Goal: Task Accomplishment & Management: Complete application form

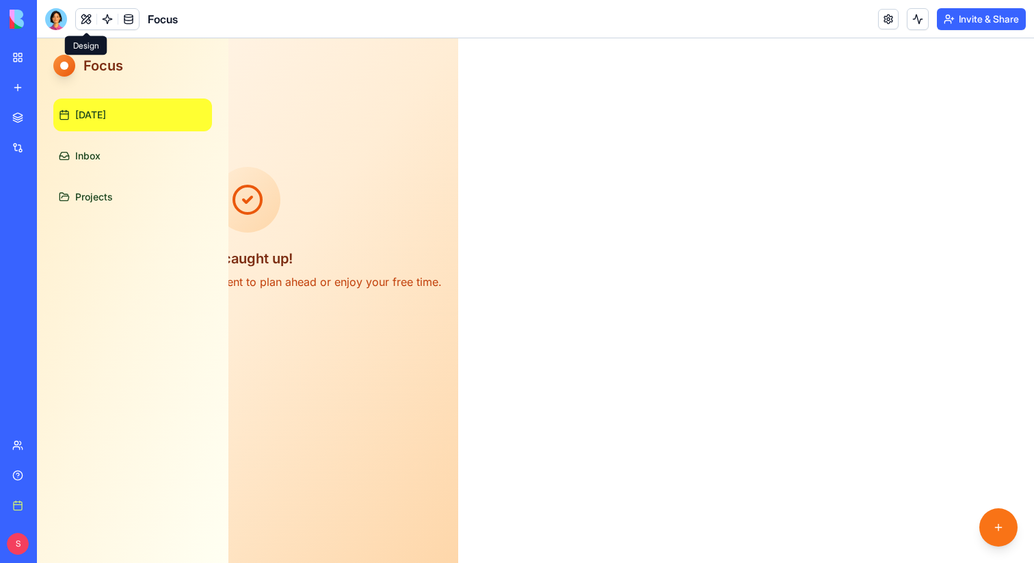
click at [81, 11] on button at bounding box center [86, 19] width 21 height 21
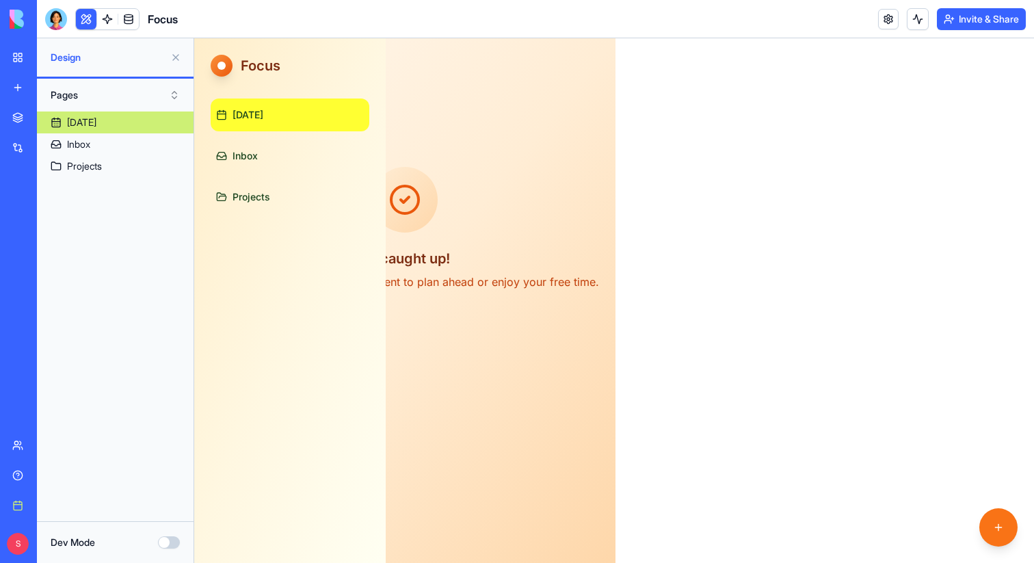
click at [49, 58] on div "My workspace" at bounding box center [42, 58] width 18 height 14
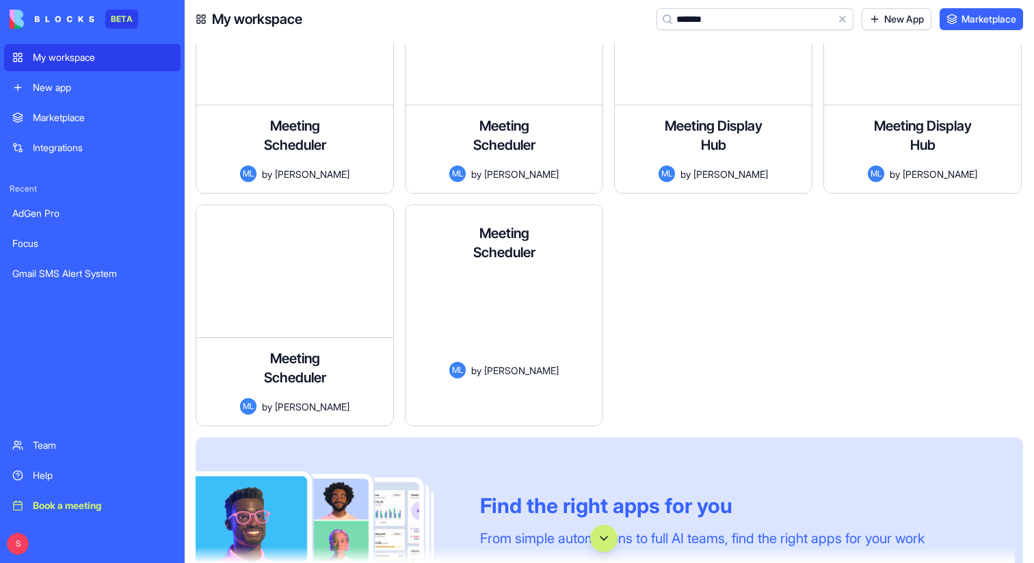
scroll to position [1009, 0]
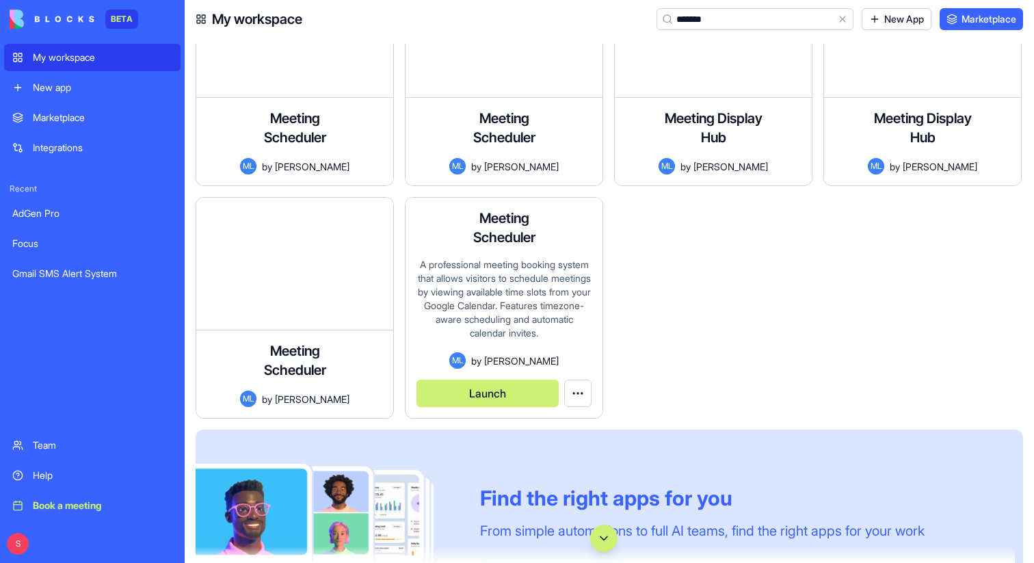
type input "*******"
click at [507, 388] on button "Launch" at bounding box center [487, 392] width 142 height 27
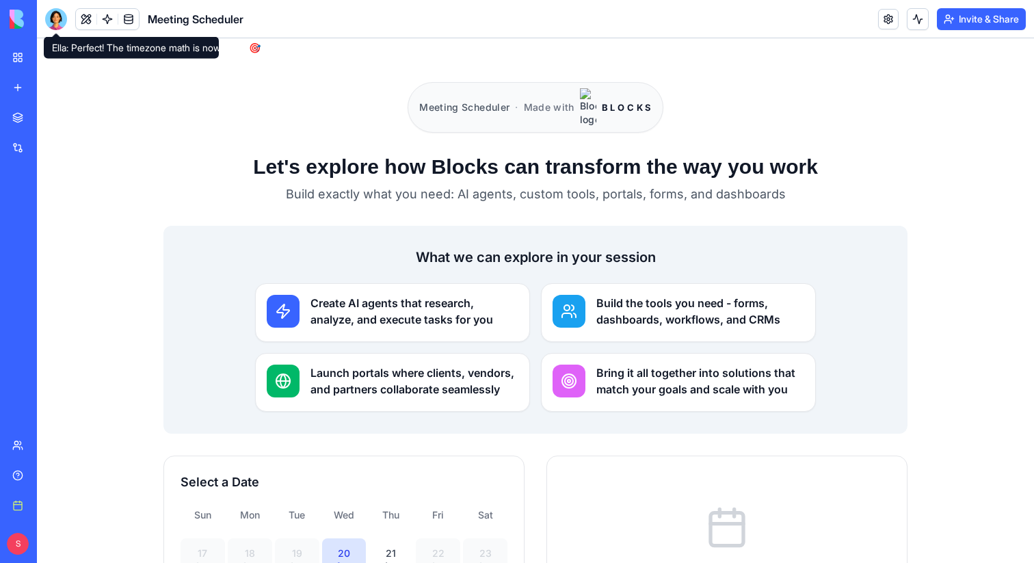
click at [61, 15] on div at bounding box center [56, 19] width 22 height 22
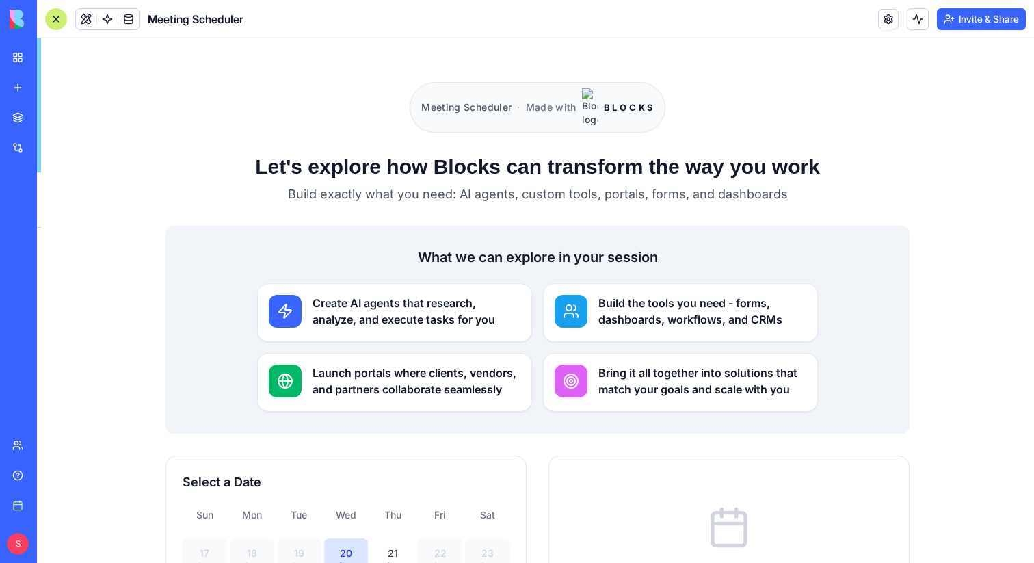
scroll to position [33662, 0]
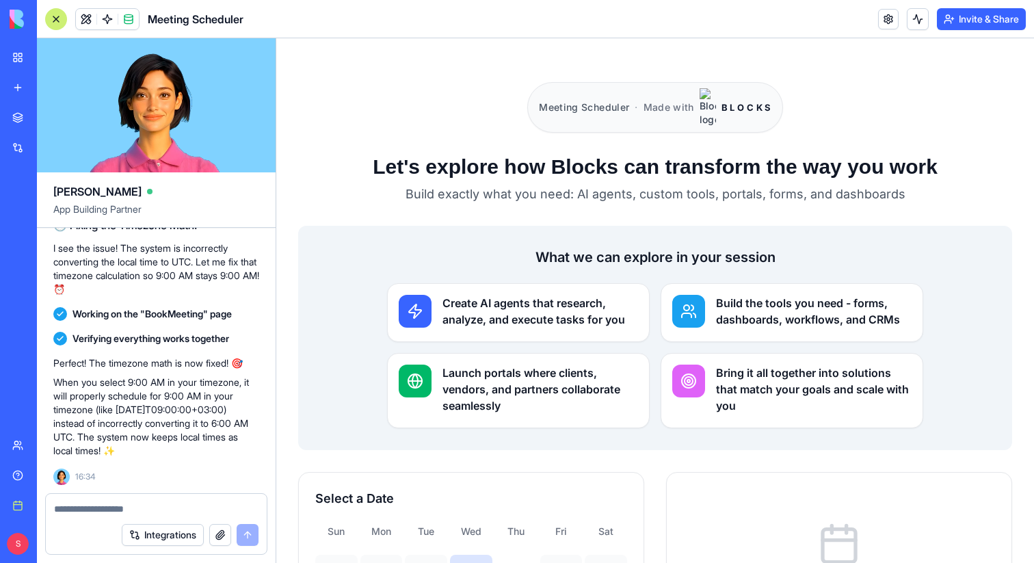
click at [59, 16] on div at bounding box center [56, 19] width 22 height 22
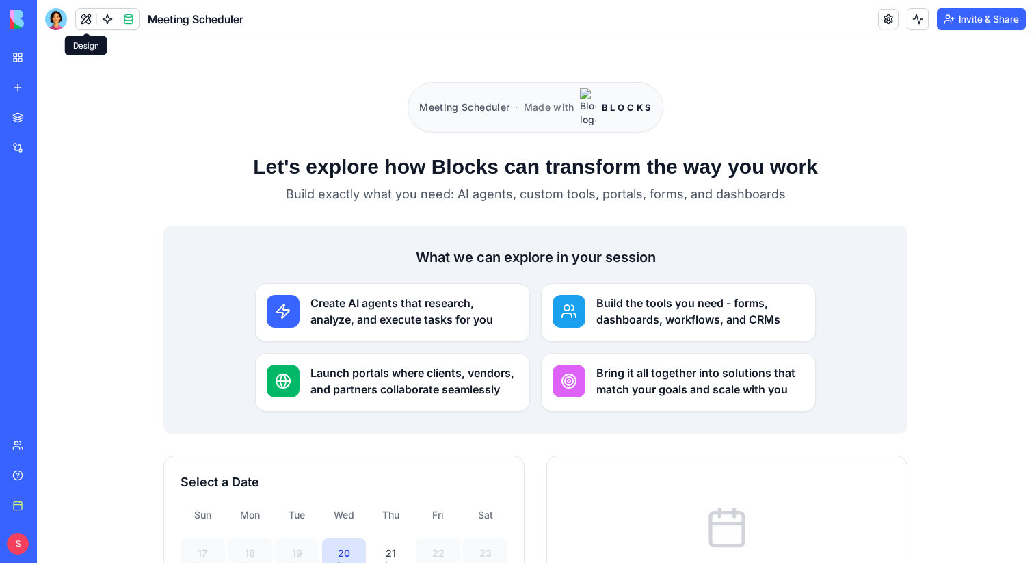
click at [82, 16] on button at bounding box center [86, 19] width 21 height 21
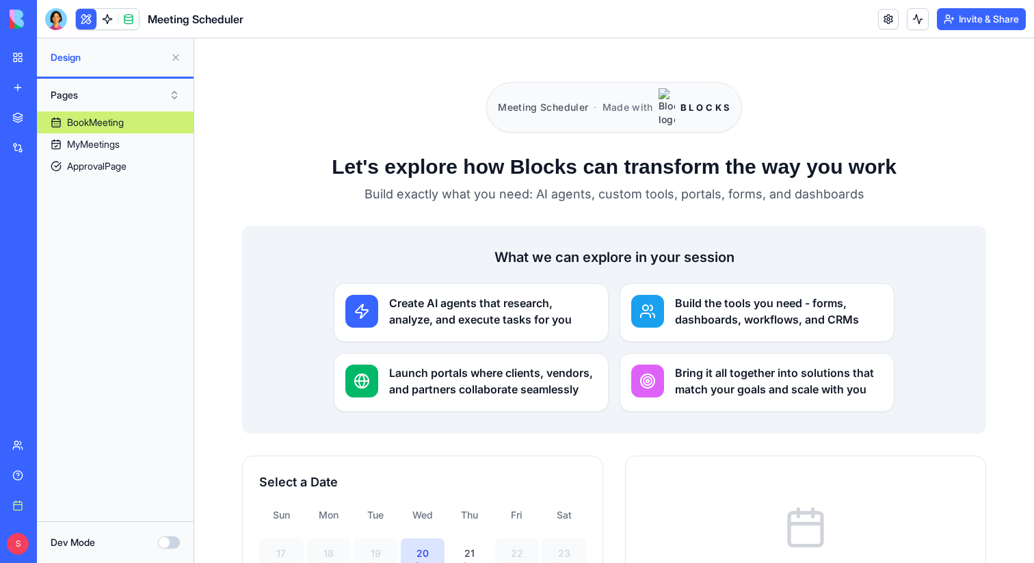
click at [174, 60] on button at bounding box center [176, 57] width 22 height 22
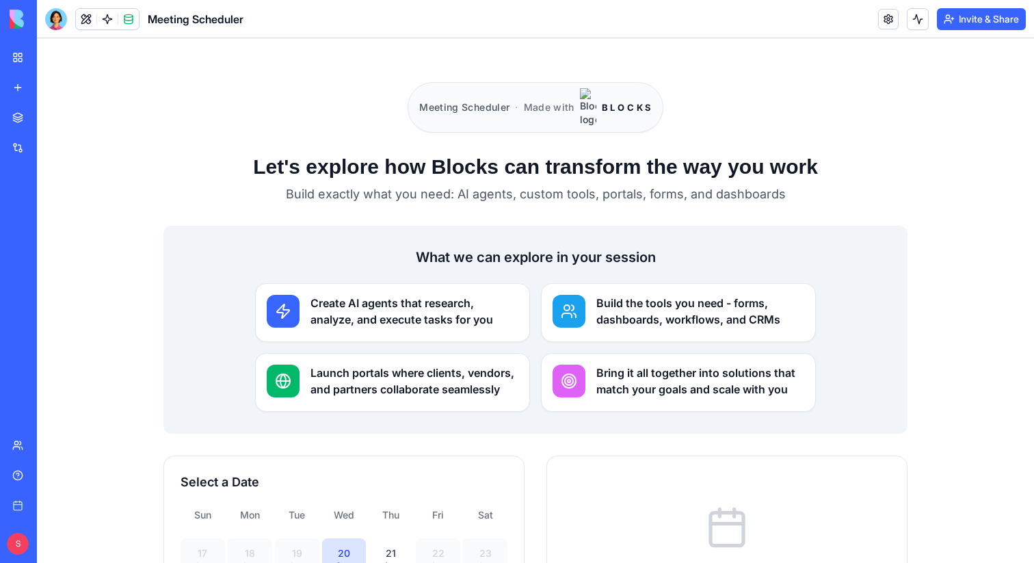
click at [18, 57] on link "My workspace" at bounding box center [31, 57] width 55 height 27
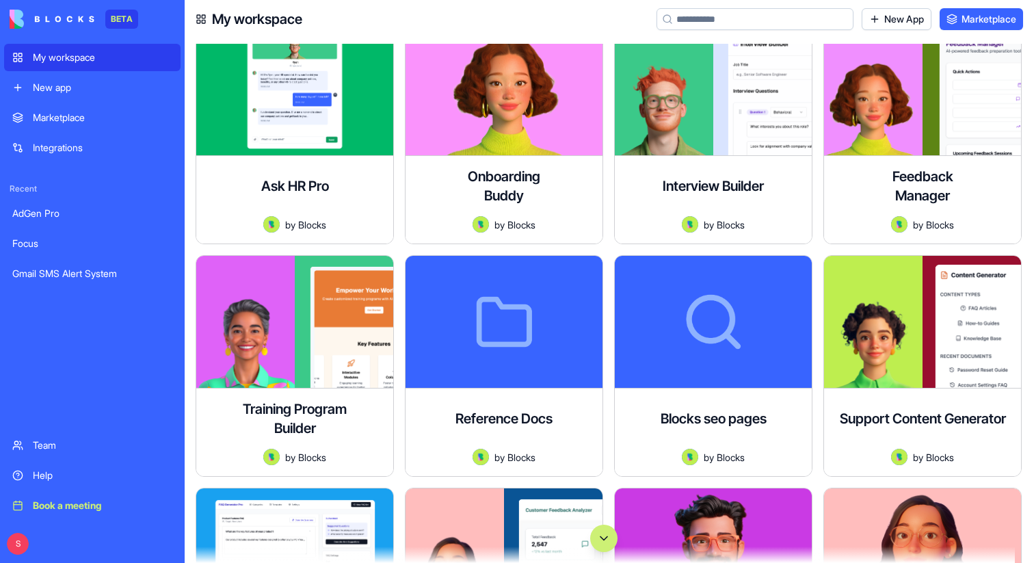
scroll to position [2438, 0]
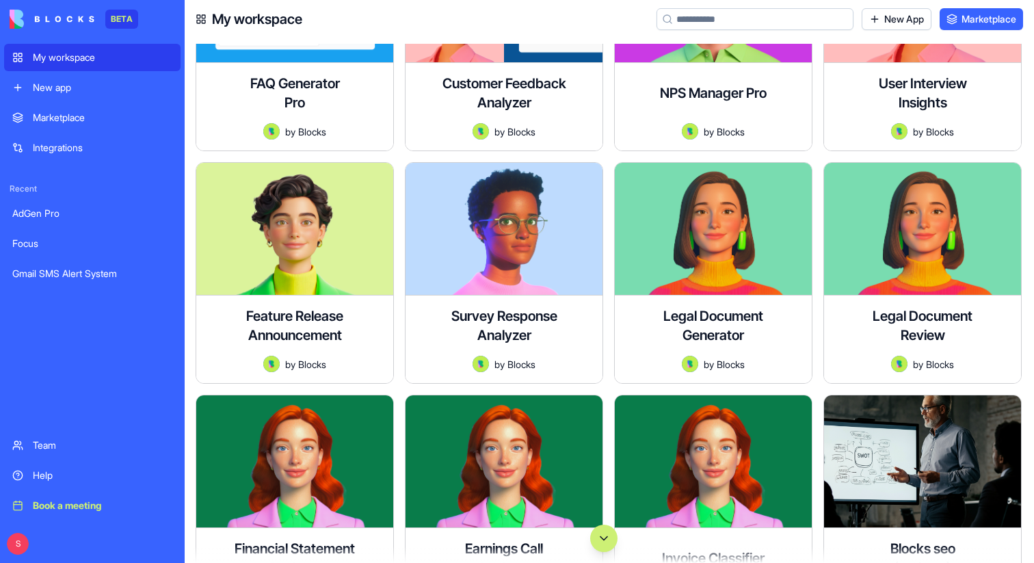
click at [747, 16] on input at bounding box center [754, 19] width 197 height 22
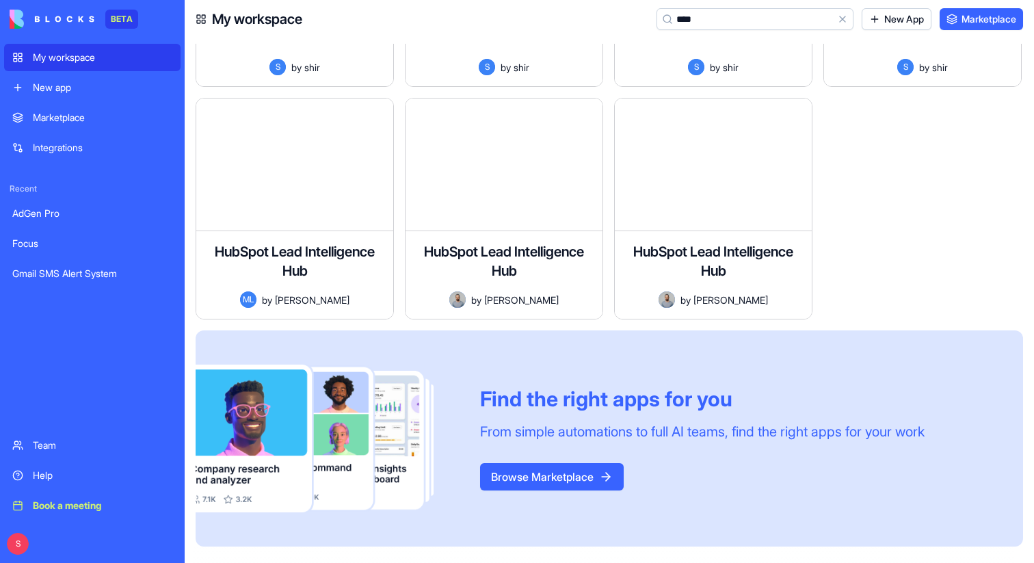
scroll to position [411, 0]
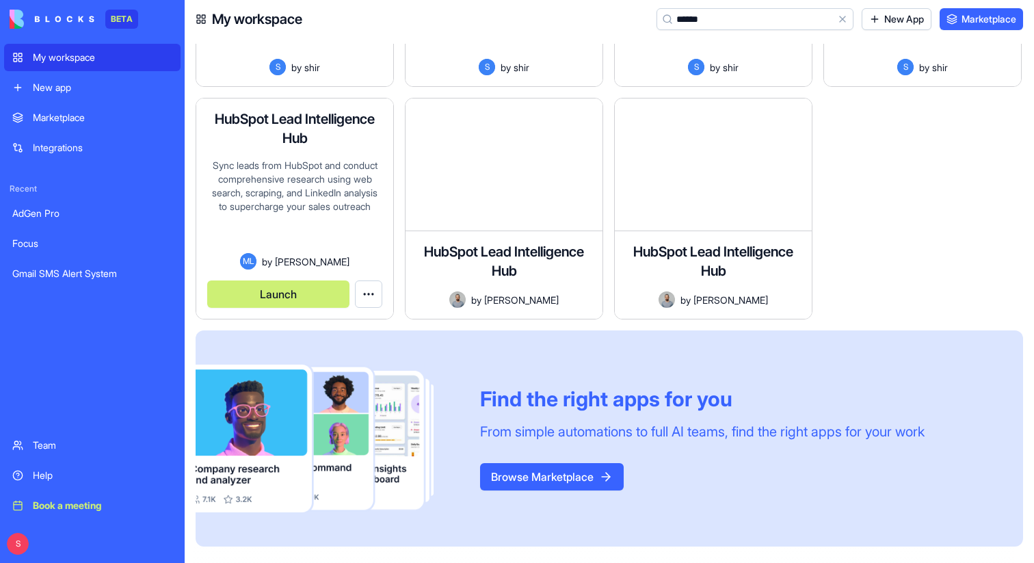
type input "******"
click at [327, 290] on button "Launch" at bounding box center [278, 293] width 142 height 27
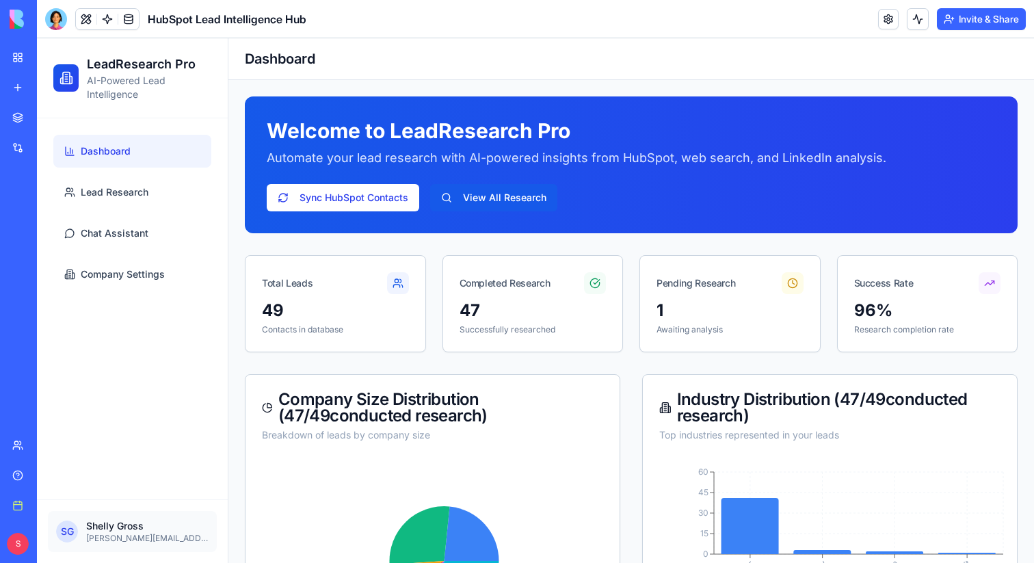
click at [78, 19] on button at bounding box center [86, 19] width 21 height 21
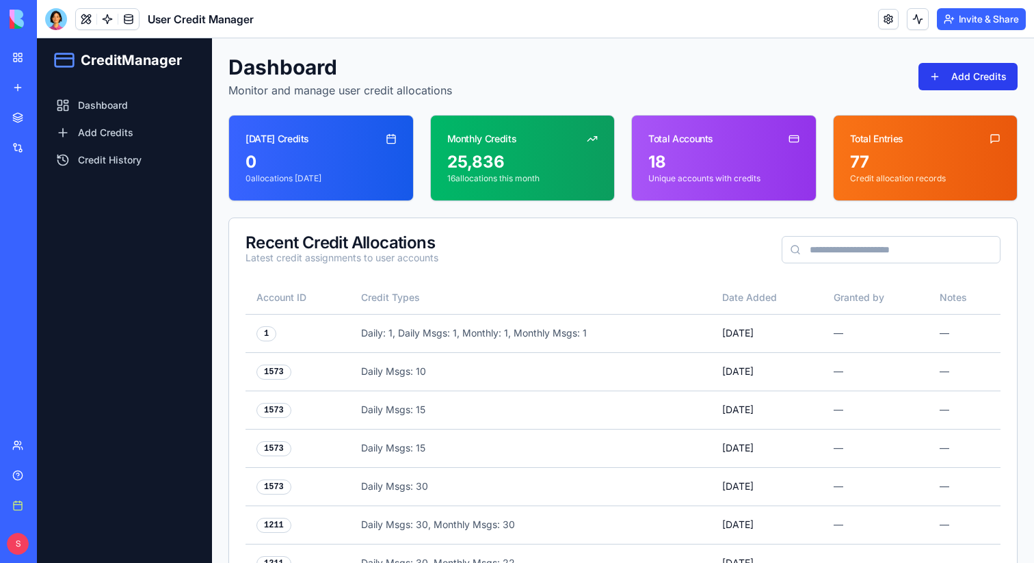
click at [953, 77] on button "Add Credits" at bounding box center [967, 76] width 99 height 27
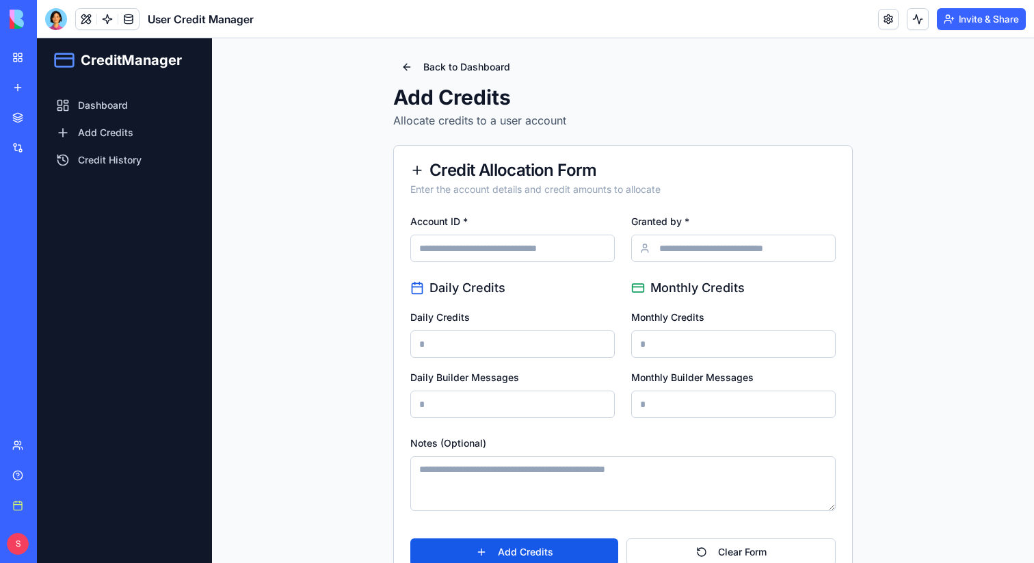
click at [533, 254] on input "Account ID *" at bounding box center [512, 247] width 204 height 27
paste input "****"
type input "****"
click at [675, 239] on input "Granted by *" at bounding box center [733, 247] width 204 height 27
type input "******"
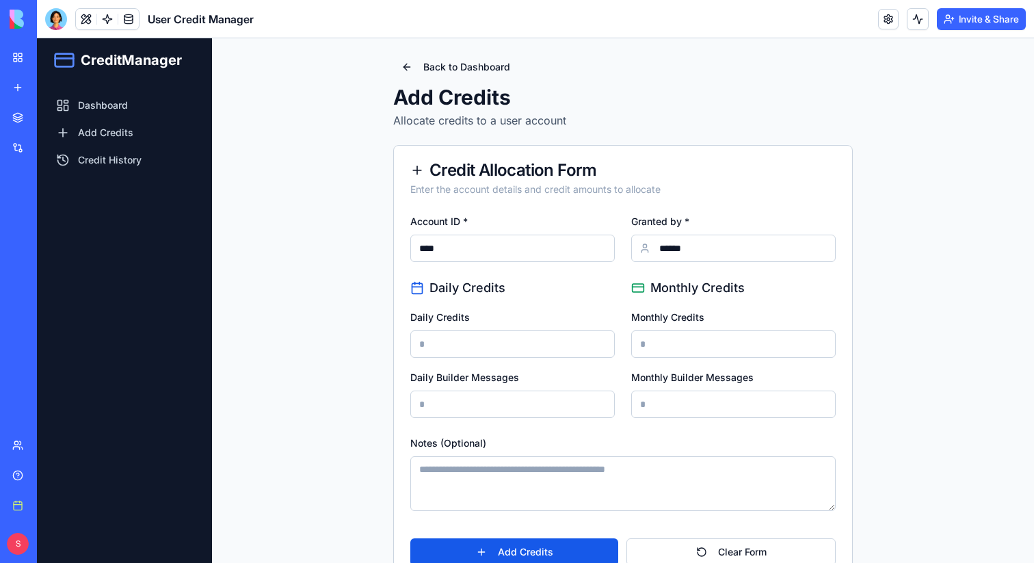
click at [514, 342] on input "Daily Credits" at bounding box center [512, 343] width 204 height 27
type input "*"
click at [663, 347] on input "Monthly Credits" at bounding box center [733, 343] width 204 height 27
type input "*"
click at [527, 403] on input "Daily Builder Messages" at bounding box center [512, 403] width 204 height 27
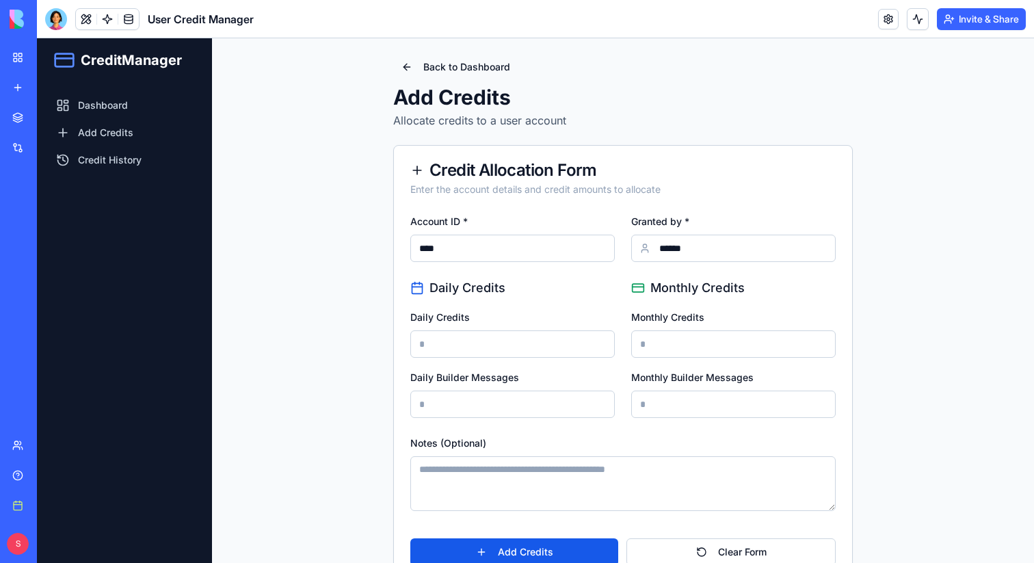
type input "*"
click at [715, 404] on input "Monthly Builder Messages" at bounding box center [733, 403] width 204 height 27
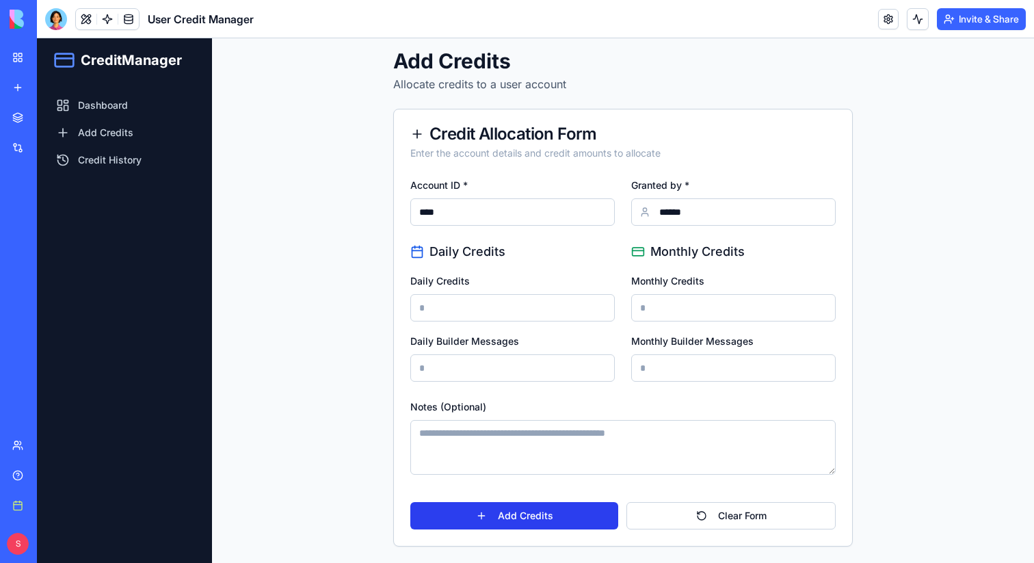
type input "**"
click at [528, 513] on button "Add Credits" at bounding box center [514, 515] width 208 height 27
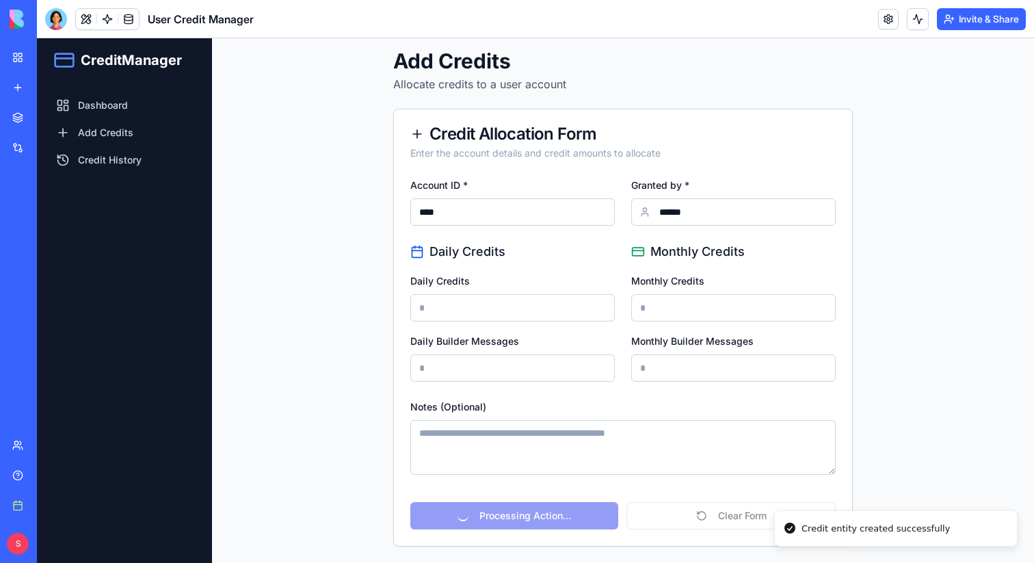
scroll to position [0, 0]
